Goal: Task Accomplishment & Management: Manage account settings

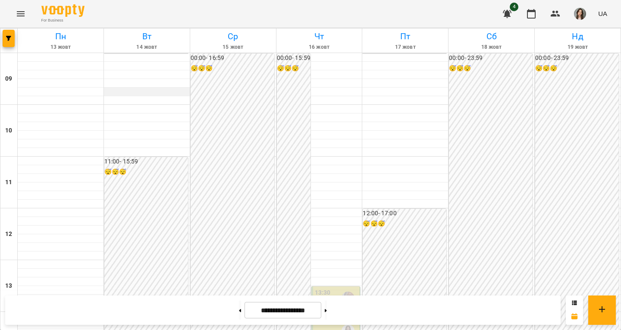
scroll to position [335, 0]
click at [327, 309] on button at bounding box center [325, 309] width 2 height 19
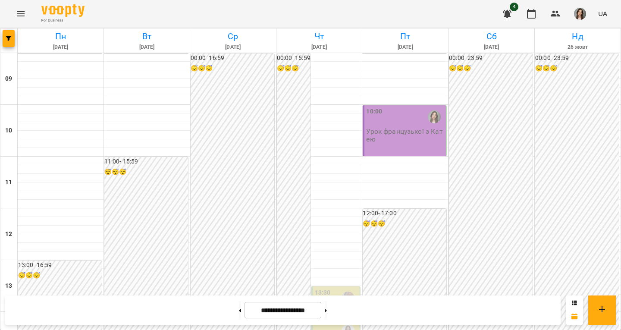
scroll to position [350, 0]
click at [239, 310] on button at bounding box center [240, 309] width 2 height 19
type input "**********"
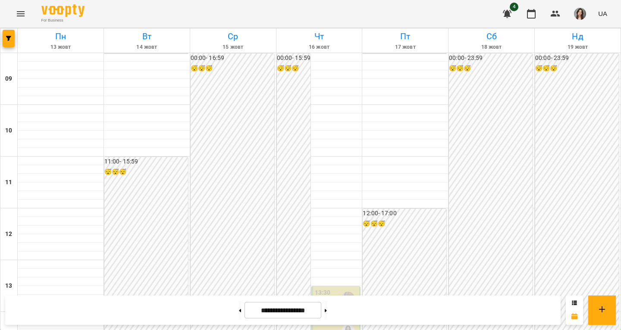
scroll to position [448, 0]
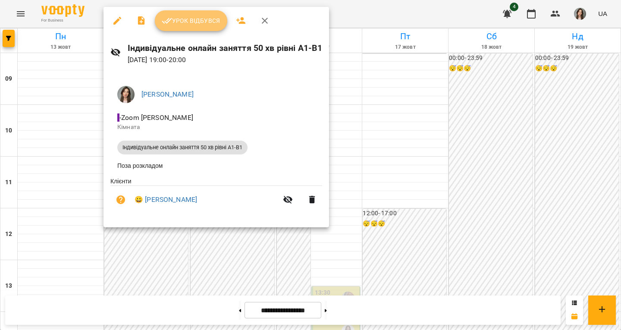
click at [203, 22] on span "Урок відбувся" at bounding box center [191, 21] width 59 height 10
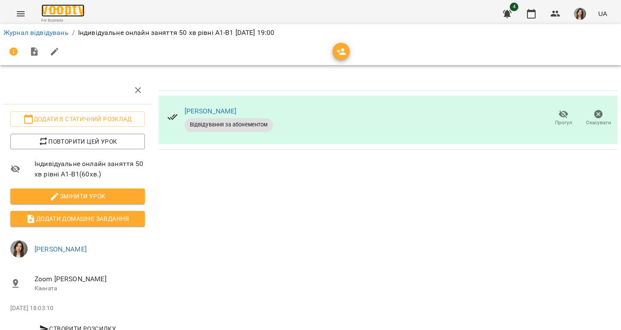
click at [78, 17] on img at bounding box center [62, 10] width 43 height 12
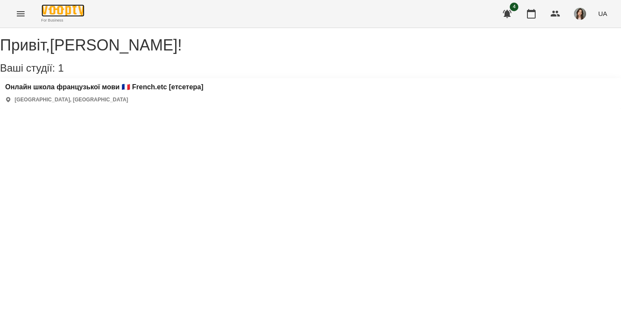
click at [78, 16] on img at bounding box center [62, 10] width 43 height 12
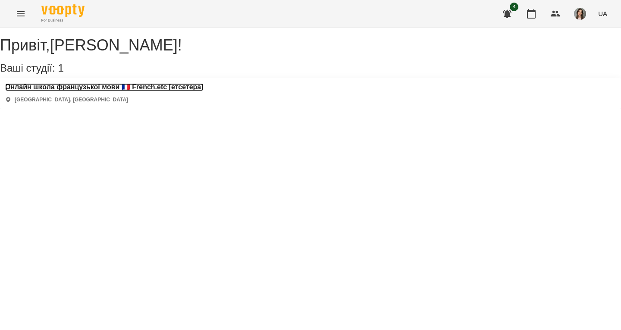
click at [79, 91] on h3 "Онлайн школа французької мови 🇫🇷 French.etc [етсетера]" at bounding box center [104, 87] width 198 height 8
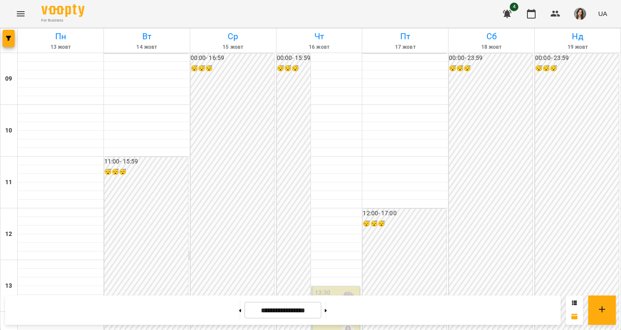
scroll to position [386, 0]
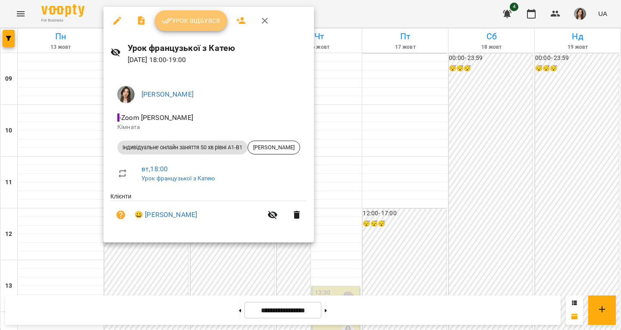
click at [213, 20] on span "Урок відбувся" at bounding box center [191, 21] width 59 height 10
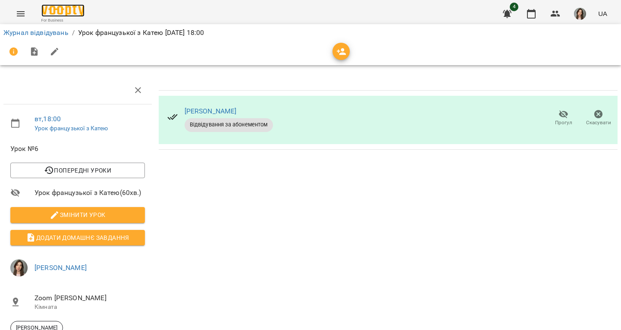
click at [78, 12] on img at bounding box center [62, 10] width 43 height 12
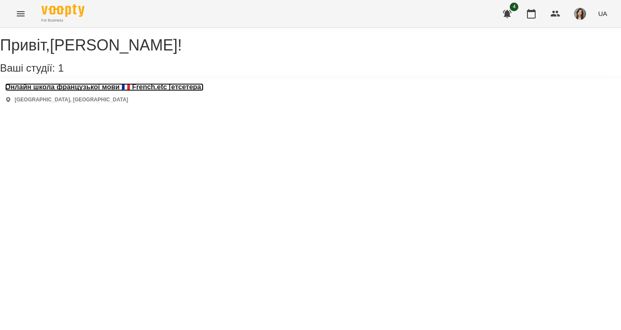
click at [100, 91] on h3 "Онлайн школа французької мови 🇫🇷 French.etc [етсетера]" at bounding box center [104, 87] width 198 height 8
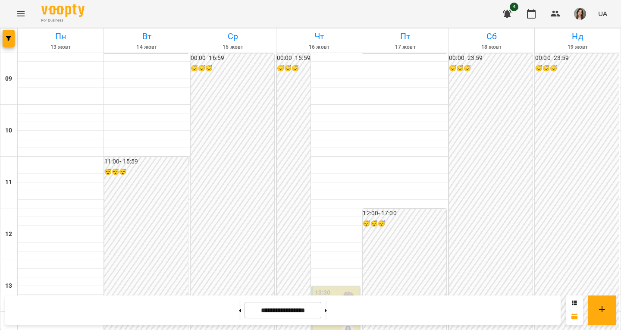
scroll to position [354, 0]
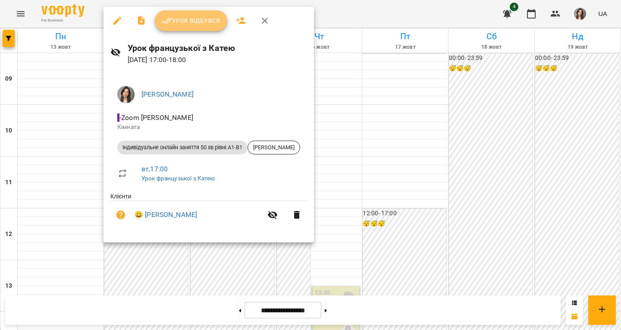
click at [194, 25] on span "Урок відбувся" at bounding box center [191, 21] width 59 height 10
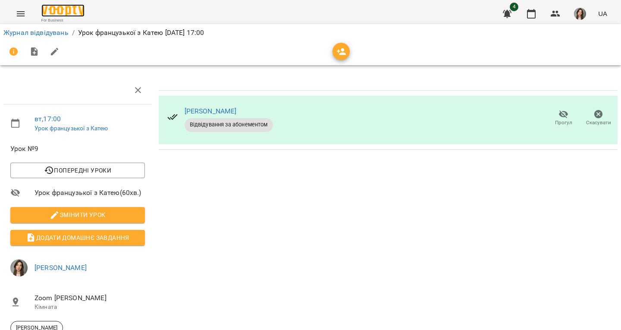
click at [72, 9] on img at bounding box center [62, 10] width 43 height 12
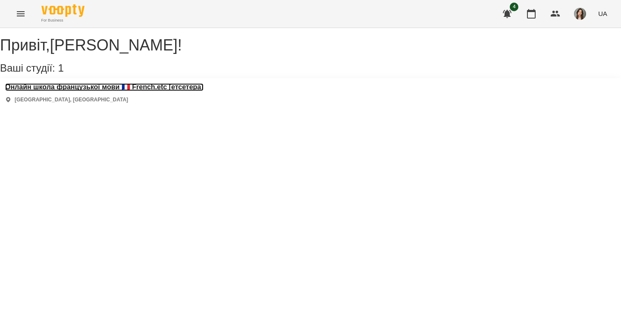
click at [148, 91] on h3 "Онлайн школа французької мови 🇫🇷 French.etc [етсетера]" at bounding box center [104, 87] width 198 height 8
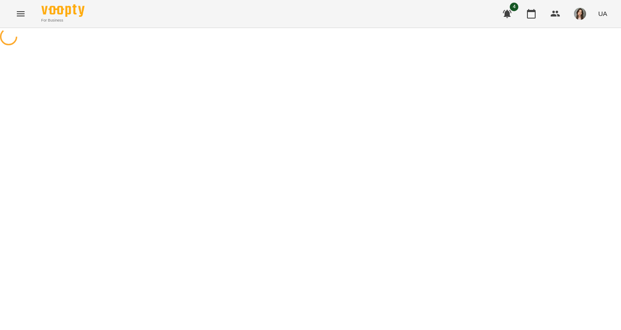
click at [148, 47] on div at bounding box center [310, 37] width 621 height 19
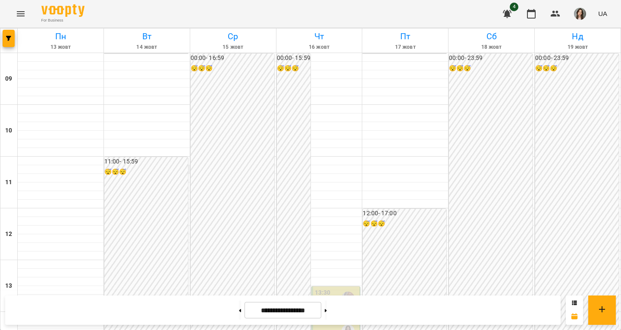
scroll to position [383, 0]
click at [577, 12] on img "button" at bounding box center [580, 14] width 12 height 12
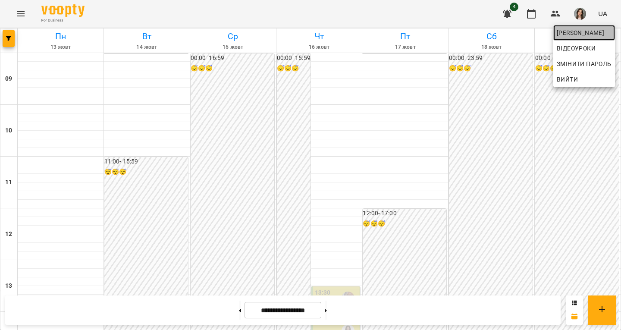
click at [569, 31] on span "[PERSON_NAME]" at bounding box center [583, 33] width 55 height 10
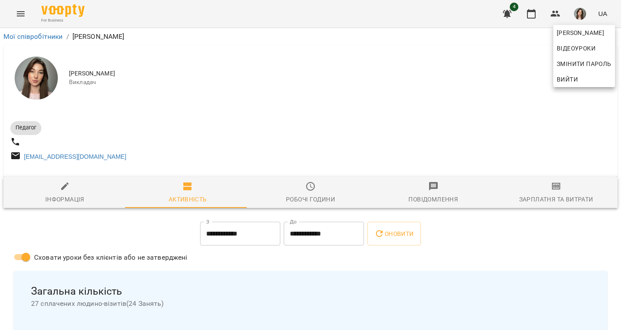
click at [547, 200] on div at bounding box center [310, 165] width 621 height 330
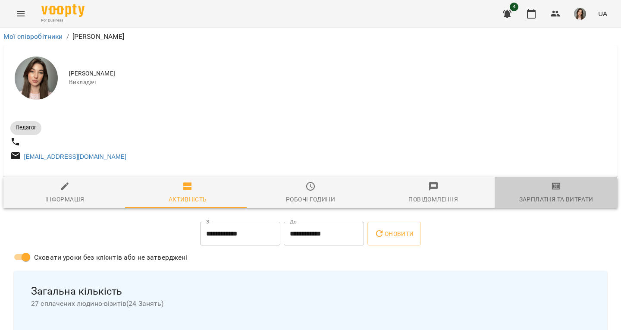
click at [542, 201] on div "Зарплатня та Витрати" at bounding box center [556, 199] width 74 height 10
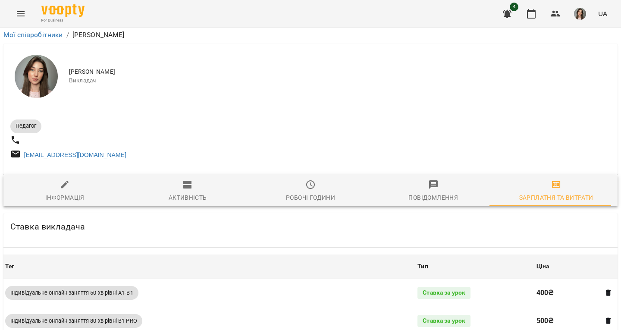
scroll to position [405, 0]
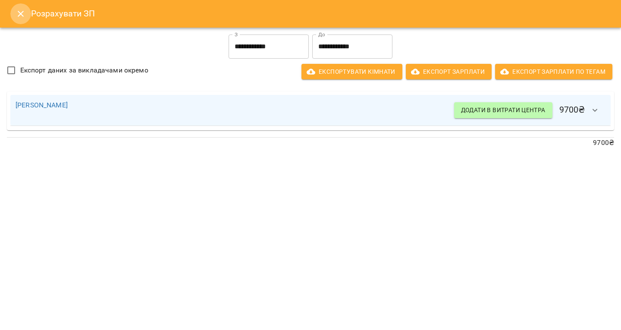
click at [17, 10] on icon "Close" at bounding box center [21, 14] width 10 height 10
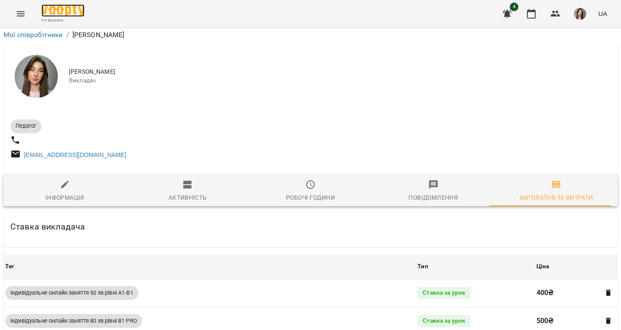
click at [67, 15] on img at bounding box center [62, 10] width 43 height 12
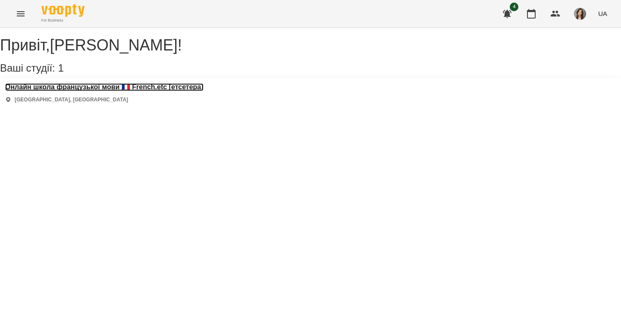
click at [161, 91] on h3 "Онлайн школа французької мови 🇫🇷 French.etc [етсетера]" at bounding box center [104, 87] width 198 height 8
